Goal: Find specific fact: Find specific fact

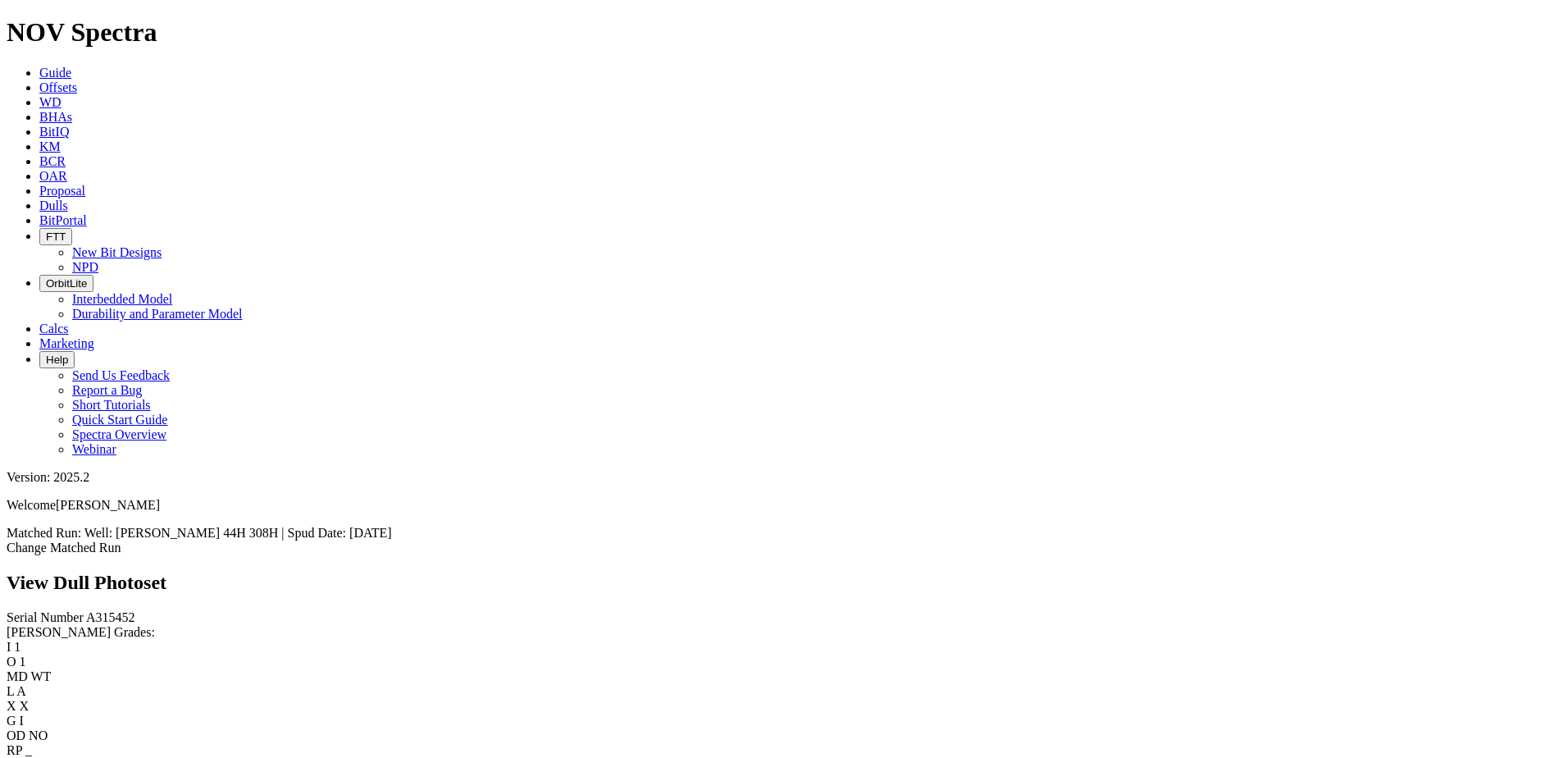
scroll to position [2909, 0]
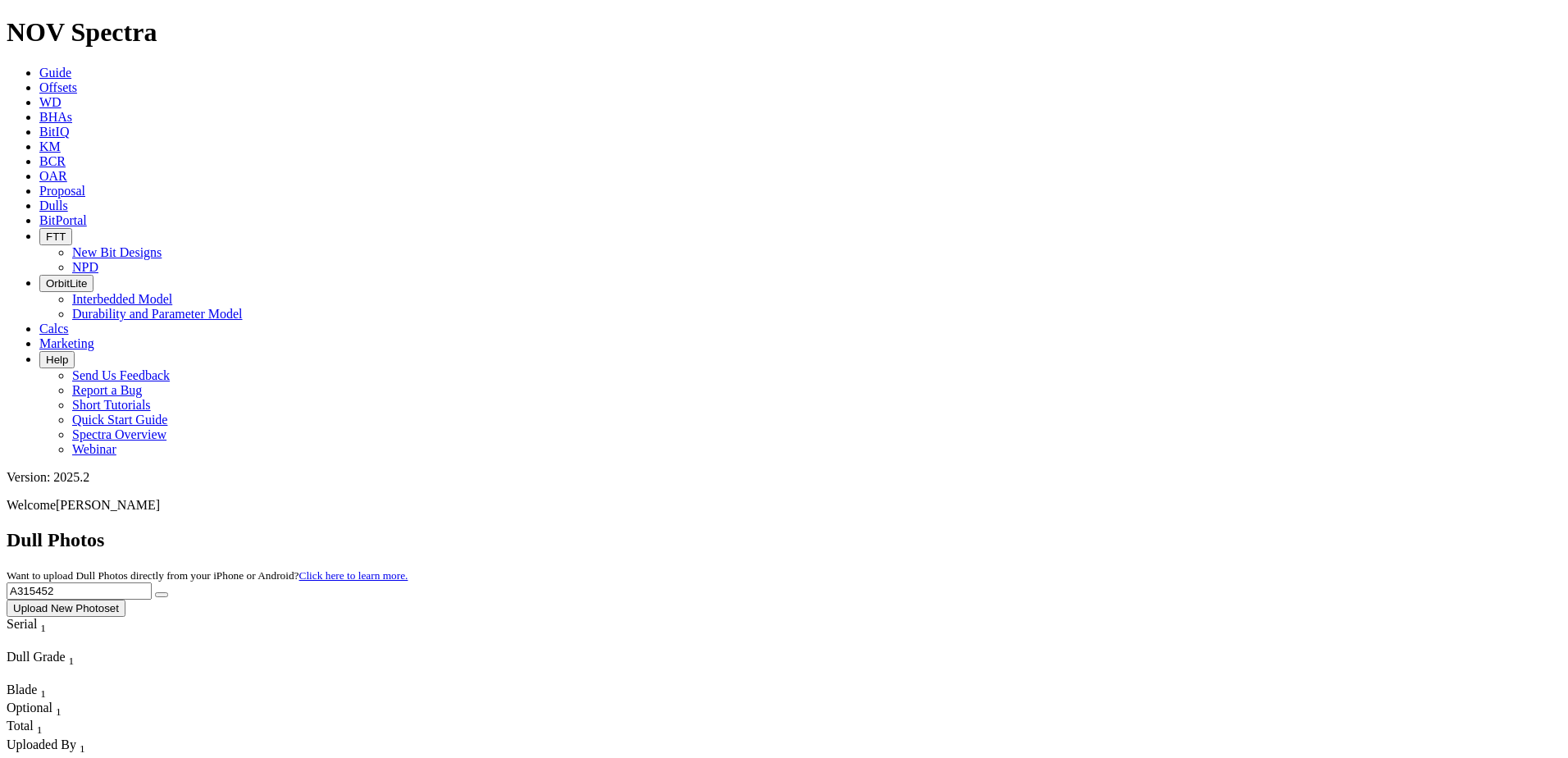
click at [152, 583] on input "A315452" at bounding box center [79, 592] width 146 height 18
paste input "20527"
type input "A320527"
click at [168, 593] on button "submit" at bounding box center [161, 595] width 13 height 5
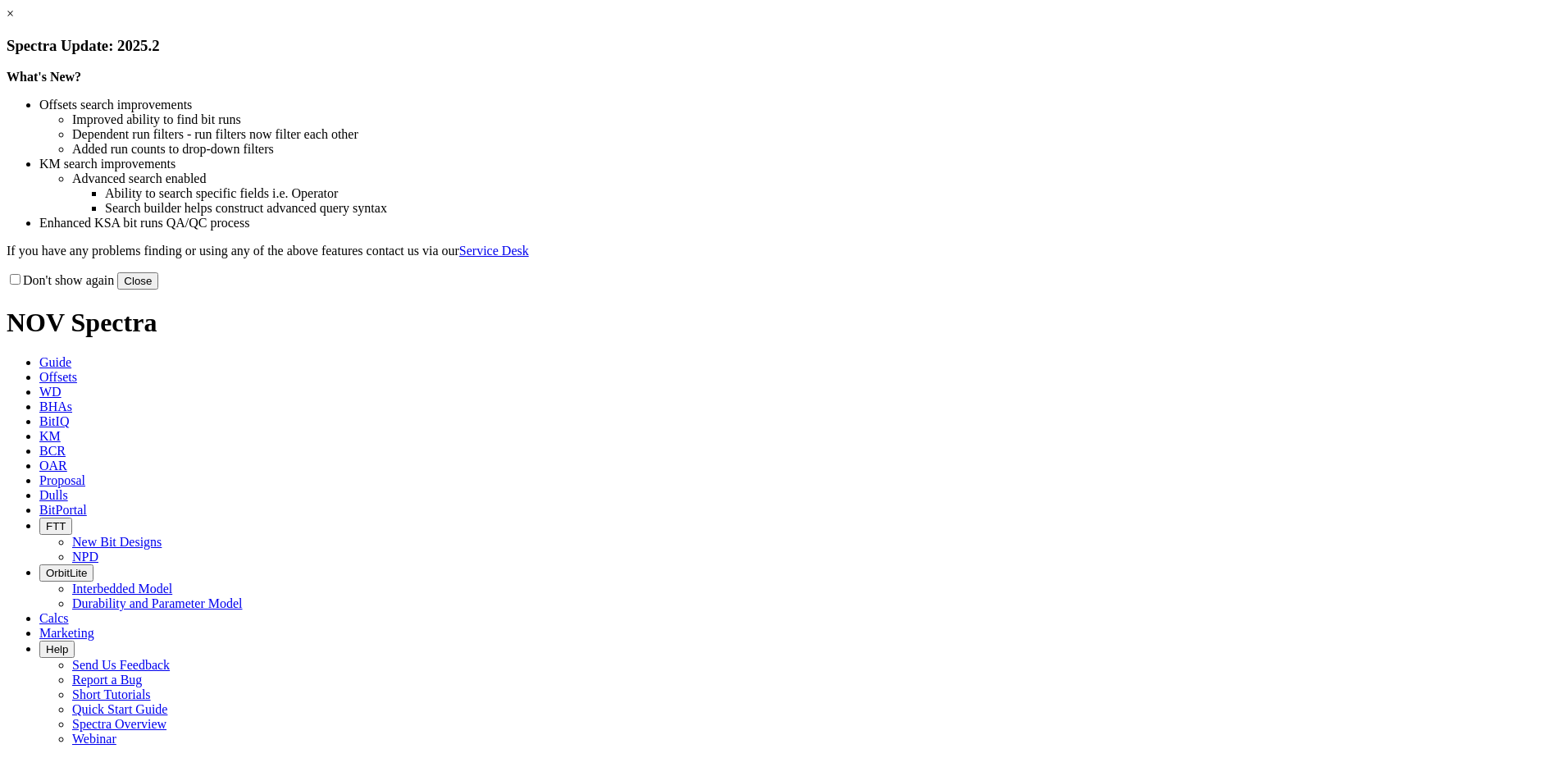
click at [158, 290] on button "Close" at bounding box center [138, 282] width 41 height 18
